Goal: Task Accomplishment & Management: Use online tool/utility

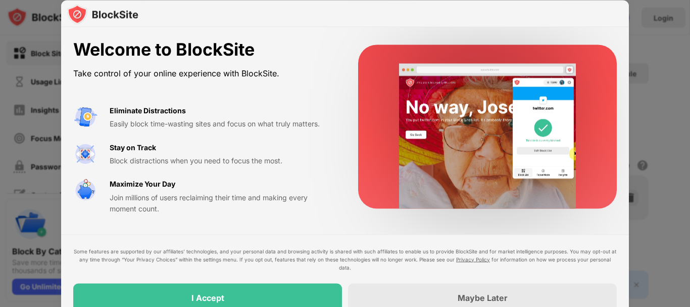
click at [2, 127] on div at bounding box center [345, 153] width 690 height 307
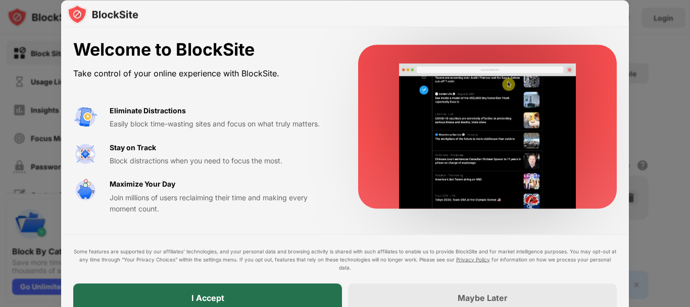
click at [223, 297] on div "I Accept" at bounding box center [207, 297] width 33 height 10
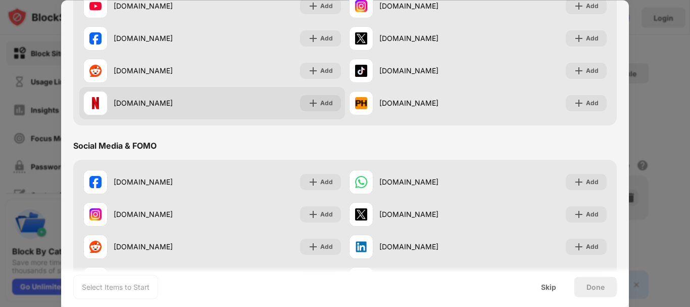
scroll to position [101, 0]
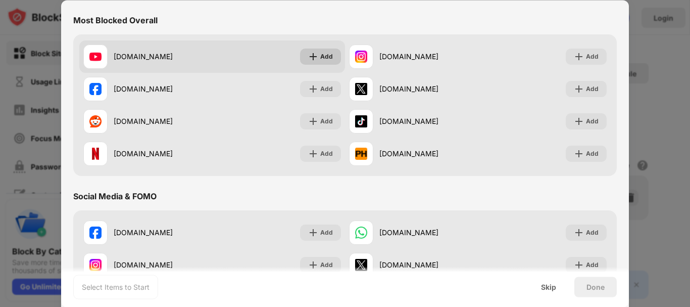
click at [320, 53] on div "Add" at bounding box center [326, 57] width 13 height 10
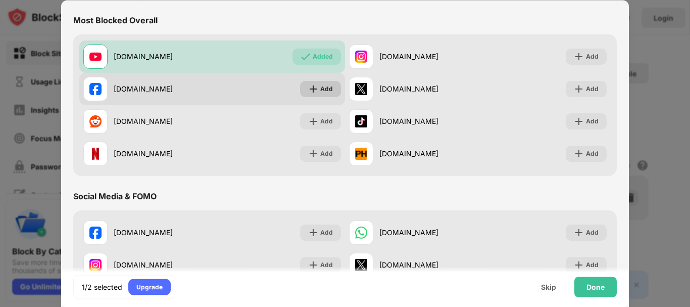
drag, startPoint x: 320, startPoint y: 83, endPoint x: 320, endPoint y: 89, distance: 5.6
click at [320, 83] on div "Add" at bounding box center [320, 89] width 41 height 16
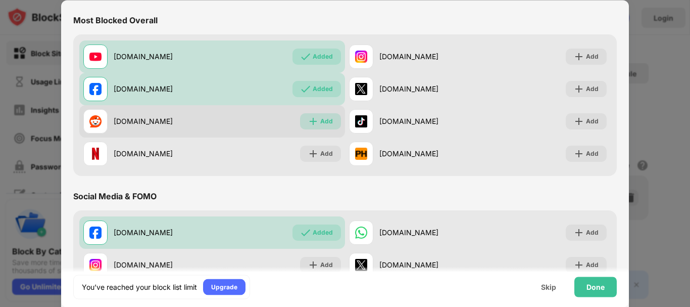
click at [320, 120] on div "Add" at bounding box center [326, 121] width 13 height 10
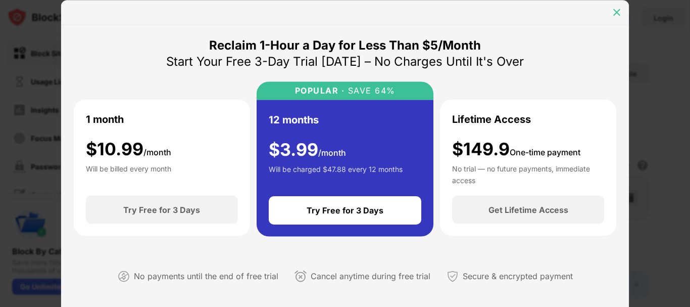
click at [615, 13] on img at bounding box center [617, 12] width 10 height 10
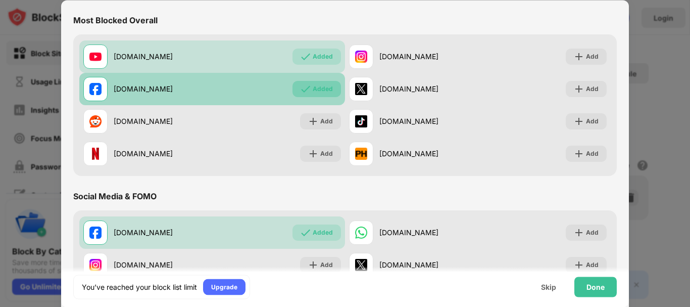
click at [313, 88] on div "Added" at bounding box center [323, 89] width 20 height 10
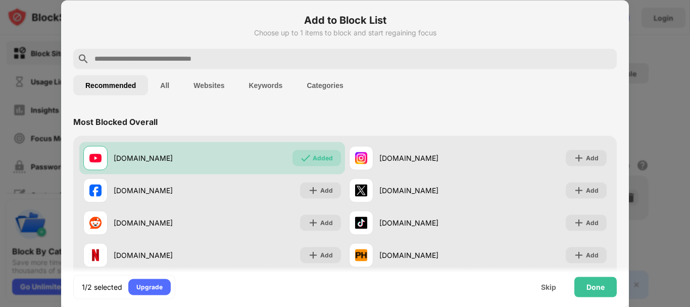
click at [644, 51] on div at bounding box center [345, 153] width 690 height 307
click at [217, 61] on input "text" at bounding box center [352, 59] width 519 height 12
paste input "**********"
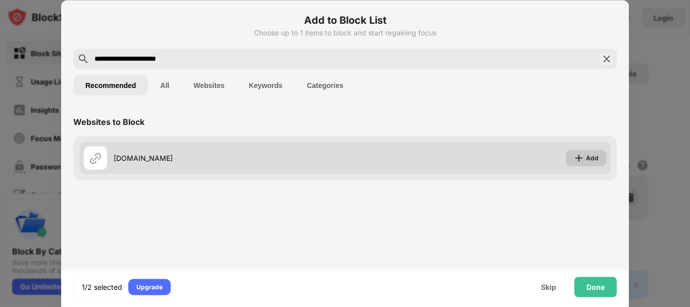
type input "**********"
click at [593, 158] on div "Add" at bounding box center [592, 158] width 13 height 10
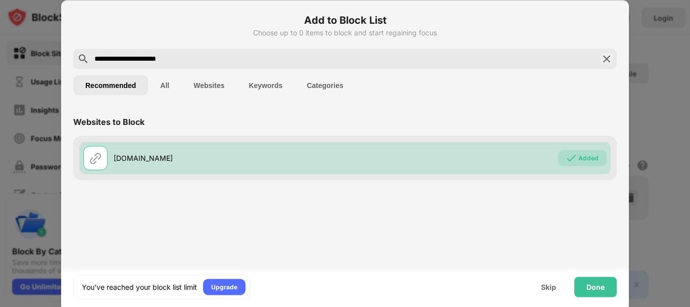
click at [668, 113] on div at bounding box center [345, 153] width 690 height 307
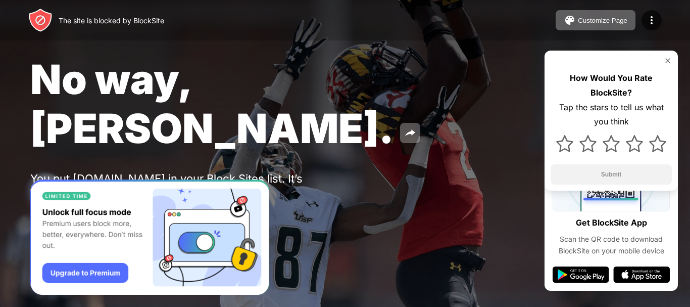
click at [106, 214] on div "Password Protection" at bounding box center [118, 218] width 70 height 8
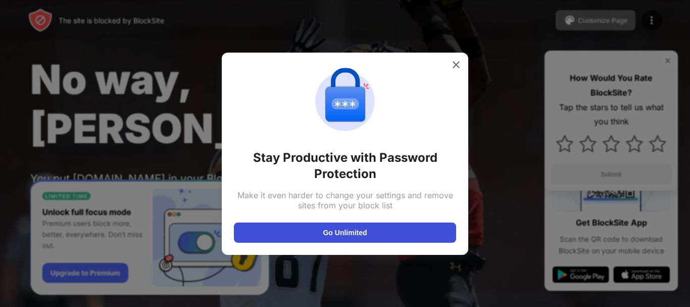
click at [342, 233] on button "Go Unlimited" at bounding box center [345, 232] width 222 height 20
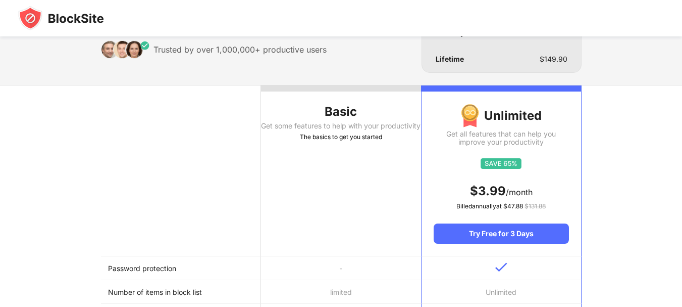
scroll to position [152, 0]
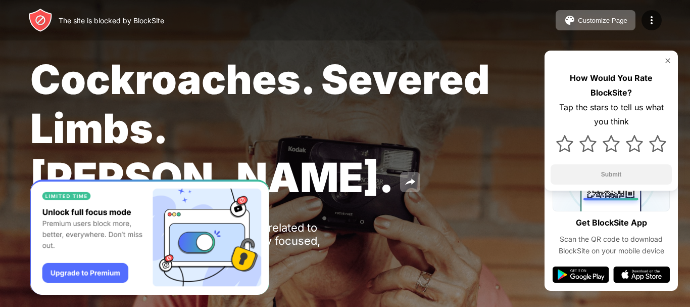
click at [121, 232] on img "Banner Message" at bounding box center [149, 237] width 239 height 116
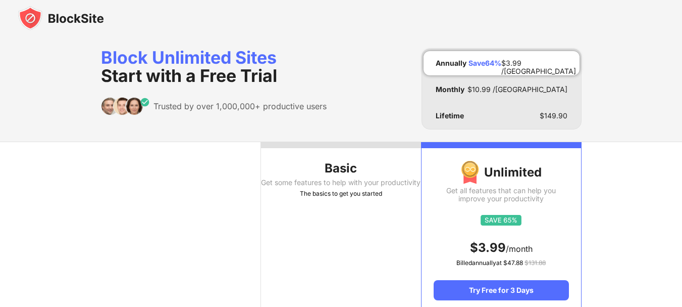
click at [332, 129] on div "Block Unlimited Sites Start with a Free Trial Trusted by over 1,000,000+ produc…" at bounding box center [341, 88] width 481 height 81
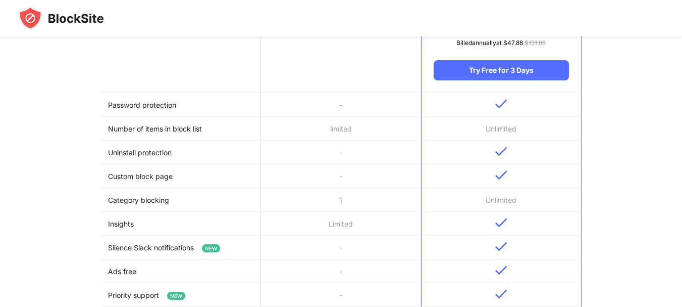
scroll to position [253, 0]
